Goal: Check status: Check status

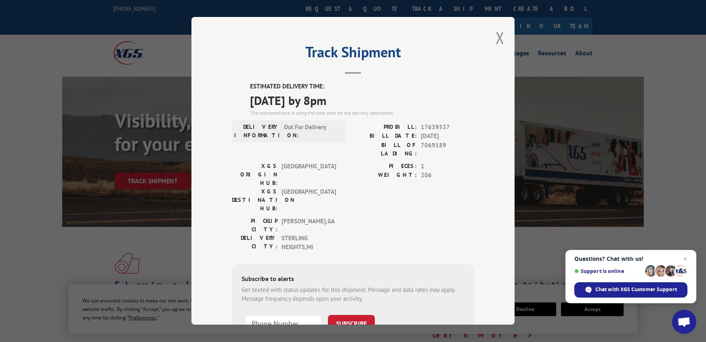
click at [428, 142] on span "7069189" at bounding box center [447, 149] width 53 height 17
drag, startPoint x: 444, startPoint y: 157, endPoint x: 435, endPoint y: 145, distance: 14.4
click at [435, 145] on span "7069189" at bounding box center [447, 149] width 53 height 17
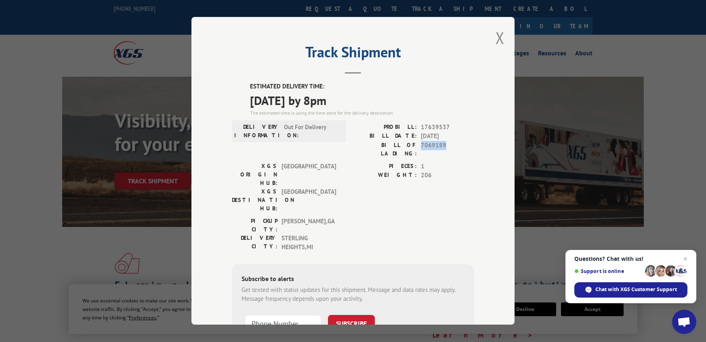
copy span "7069189"
click at [497, 38] on button "Close modal" at bounding box center [499, 37] width 9 height 21
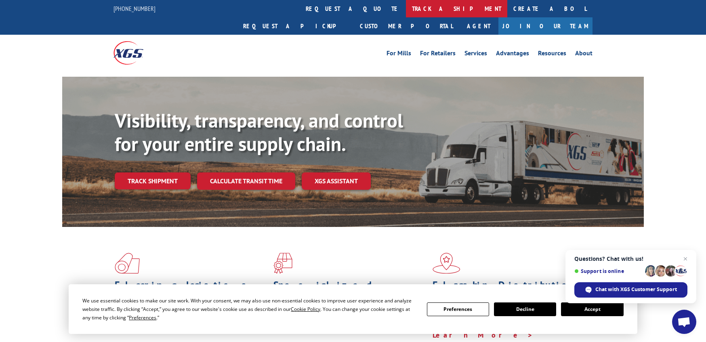
click at [406, 13] on link "track a shipment" at bounding box center [456, 8] width 101 height 17
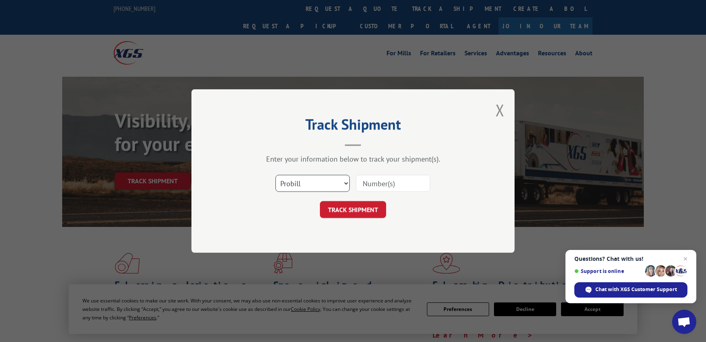
click at [302, 185] on select "Select category... Probill BOL PO" at bounding box center [312, 183] width 74 height 17
select select "bol"
click at [275, 175] on select "Select category... Probill BOL PO" at bounding box center [312, 183] width 74 height 17
click at [378, 180] on input at bounding box center [393, 183] width 74 height 17
paste input "7069189"
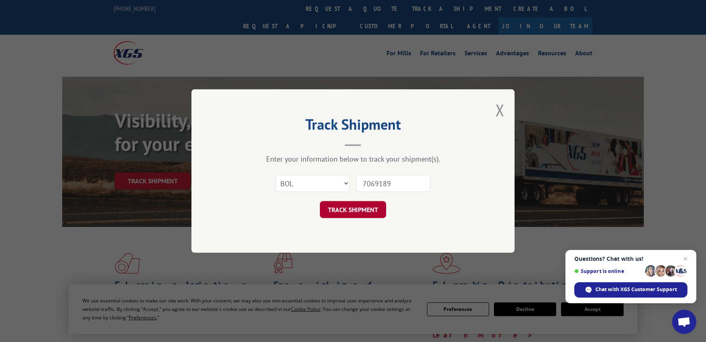
type input "7069189"
click at [349, 212] on button "TRACK SHIPMENT" at bounding box center [353, 209] width 66 height 17
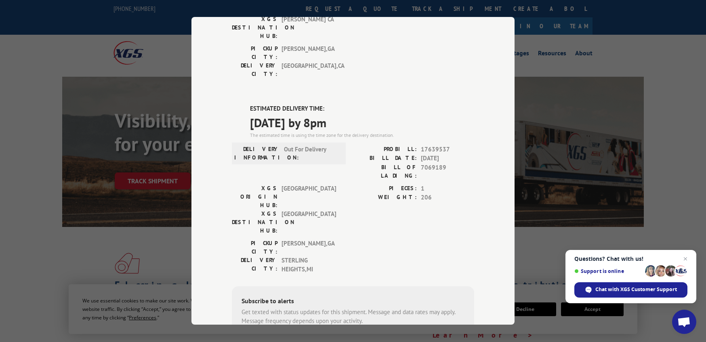
scroll to position [161, 0]
